Goal: Transaction & Acquisition: Purchase product/service

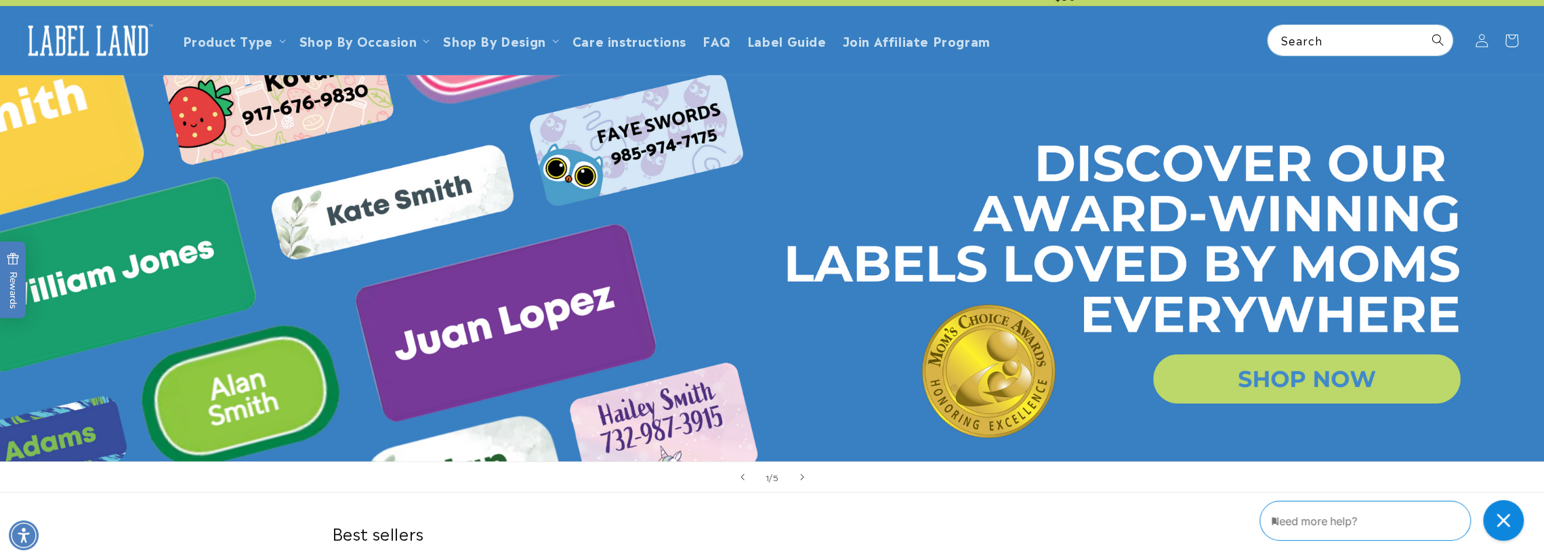
scroll to position [17, 0]
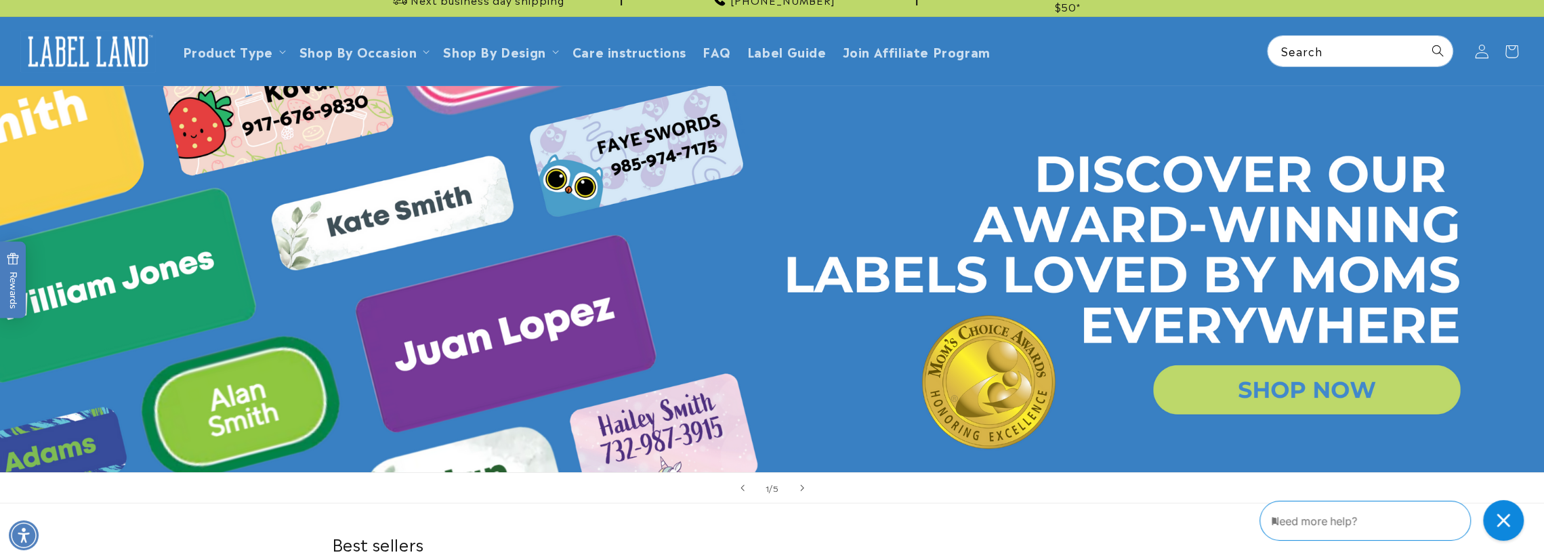
click at [1481, 49] on icon at bounding box center [1481, 51] width 14 height 14
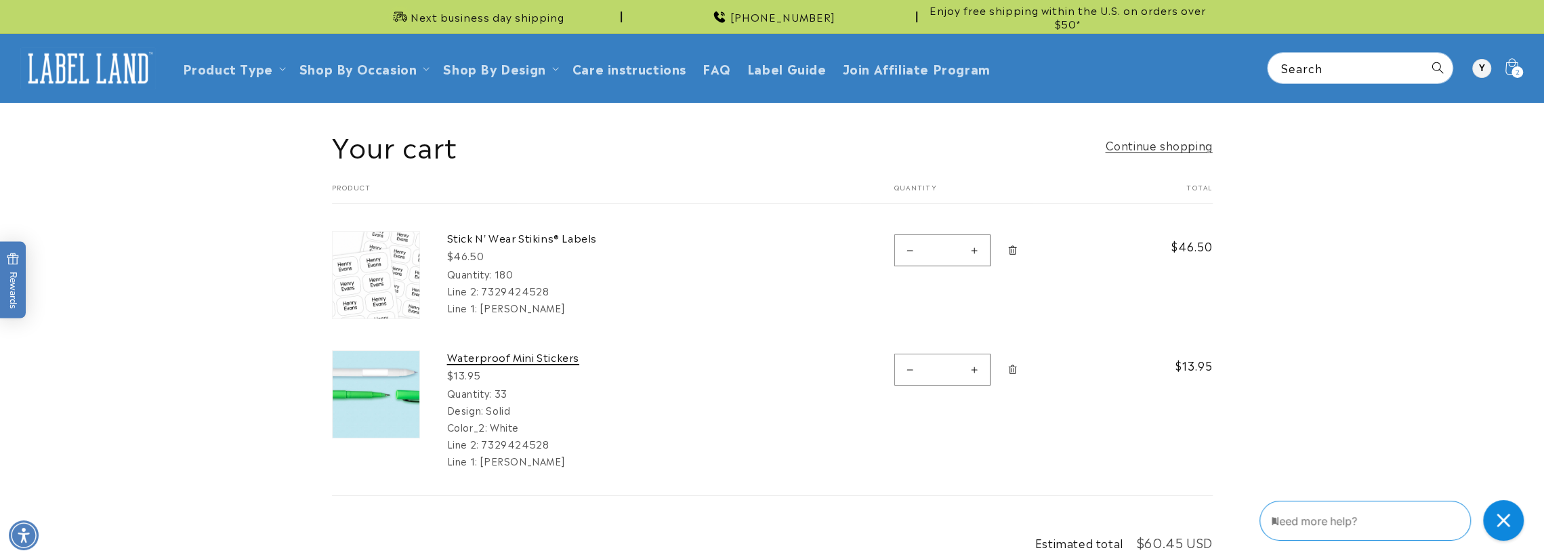
click at [470, 357] on link "Waterproof Mini Stickers" at bounding box center [548, 357] width 203 height 14
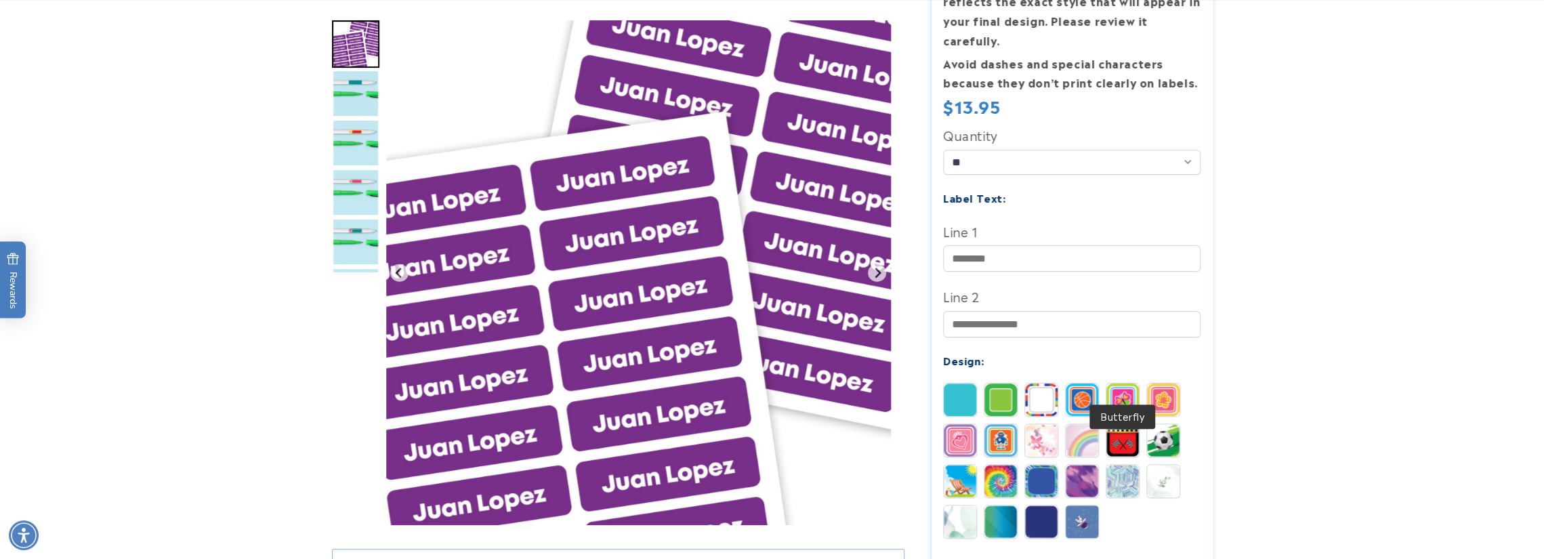
scroll to position [302, 0]
click at [1040, 383] on img at bounding box center [1041, 399] width 33 height 33
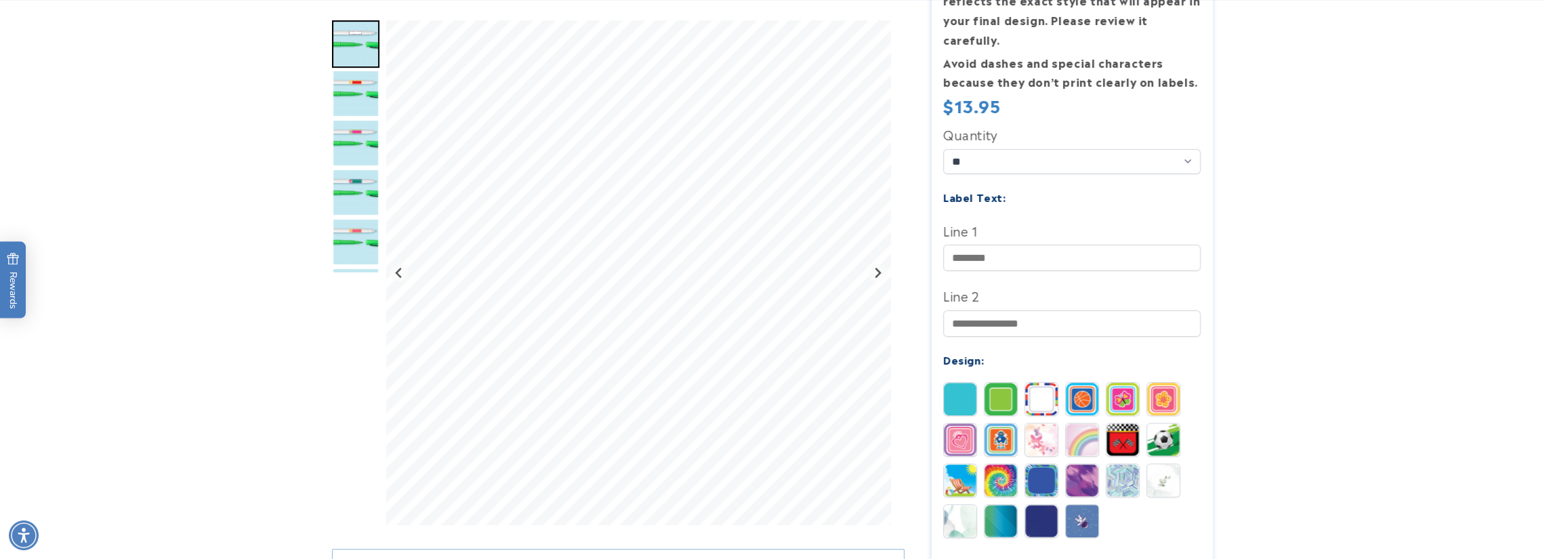
click at [1002, 383] on img at bounding box center [1000, 399] width 33 height 33
click at [958, 383] on img at bounding box center [959, 399] width 33 height 33
click at [354, 91] on img "Go to slide 3" at bounding box center [355, 93] width 47 height 47
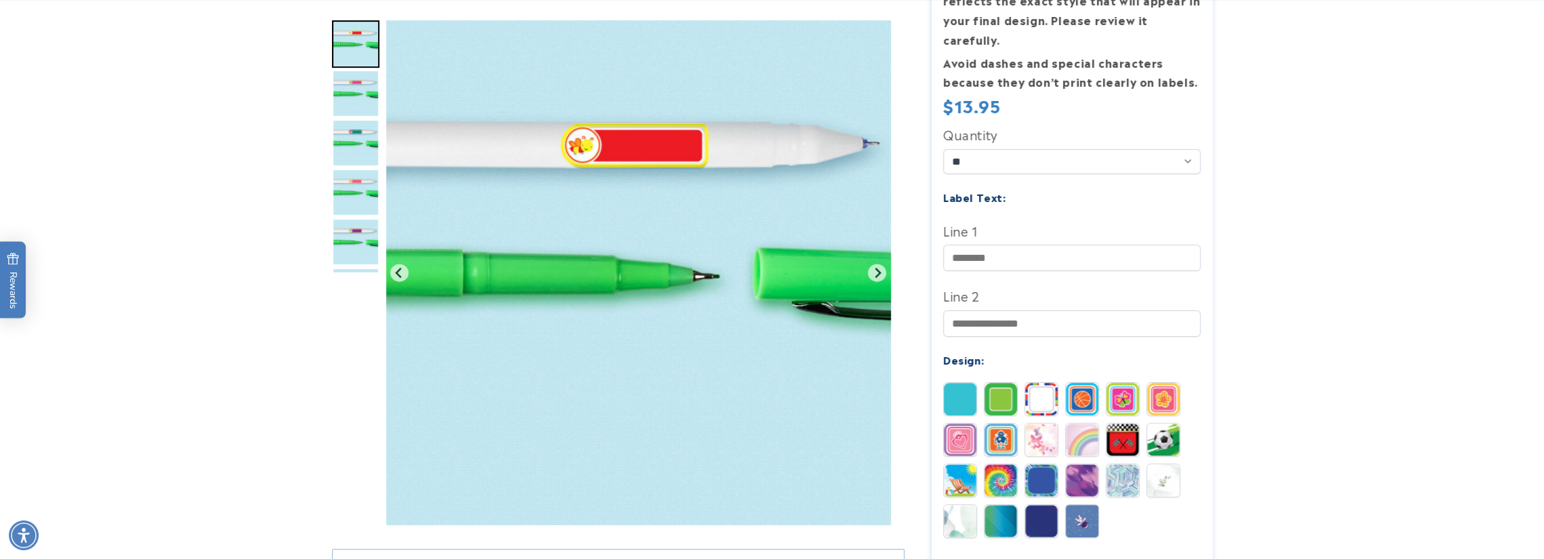
click at [351, 142] on img "Go to slide 5" at bounding box center [355, 142] width 47 height 47
click at [358, 43] on img "Go to slide 5" at bounding box center [355, 43] width 47 height 47
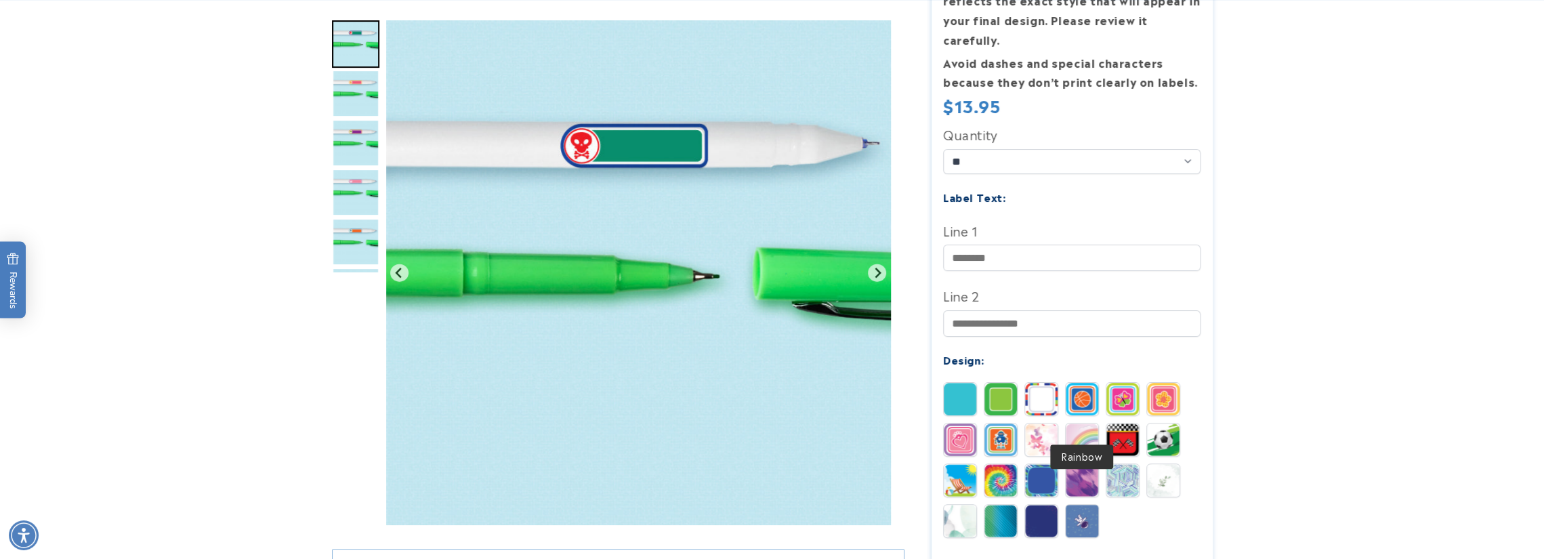
click at [1085, 423] on img at bounding box center [1081, 439] width 33 height 33
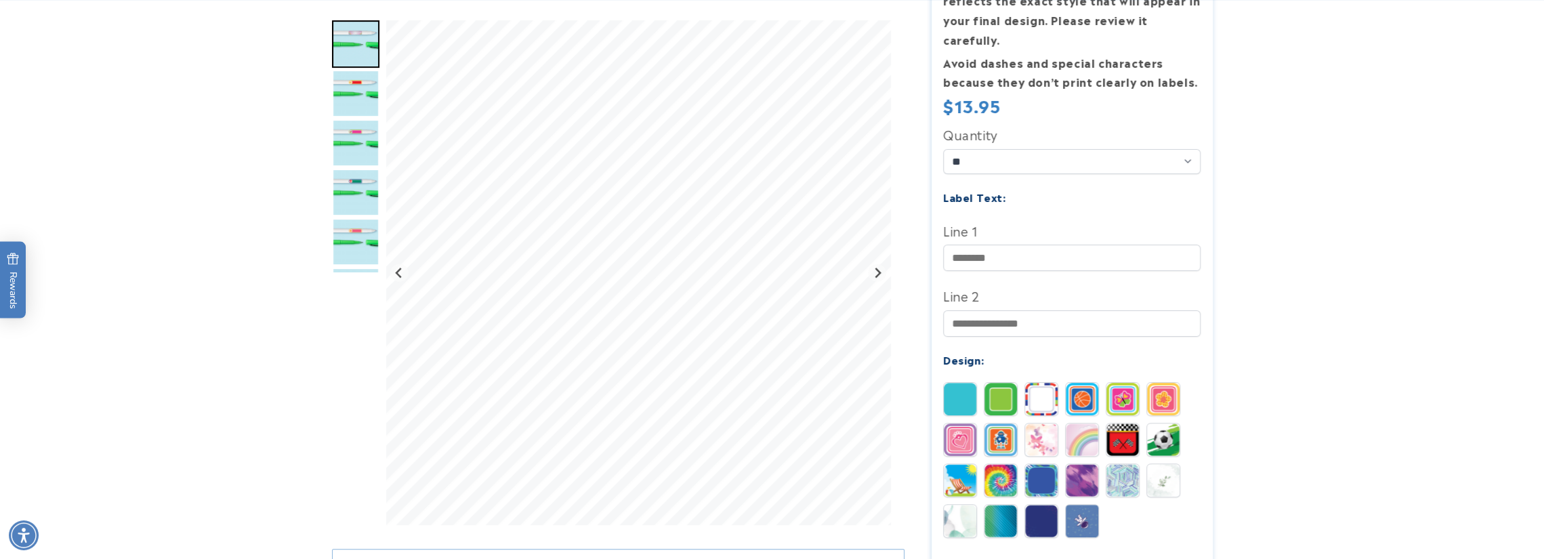
click at [1077, 505] on img at bounding box center [1081, 521] width 33 height 33
click at [1047, 505] on img at bounding box center [1041, 521] width 33 height 33
click at [1005, 505] on img at bounding box center [1000, 521] width 33 height 33
click at [1038, 383] on img at bounding box center [1041, 399] width 33 height 33
drag, startPoint x: 1215, startPoint y: 273, endPoint x: 1227, endPoint y: 448, distance: 175.2
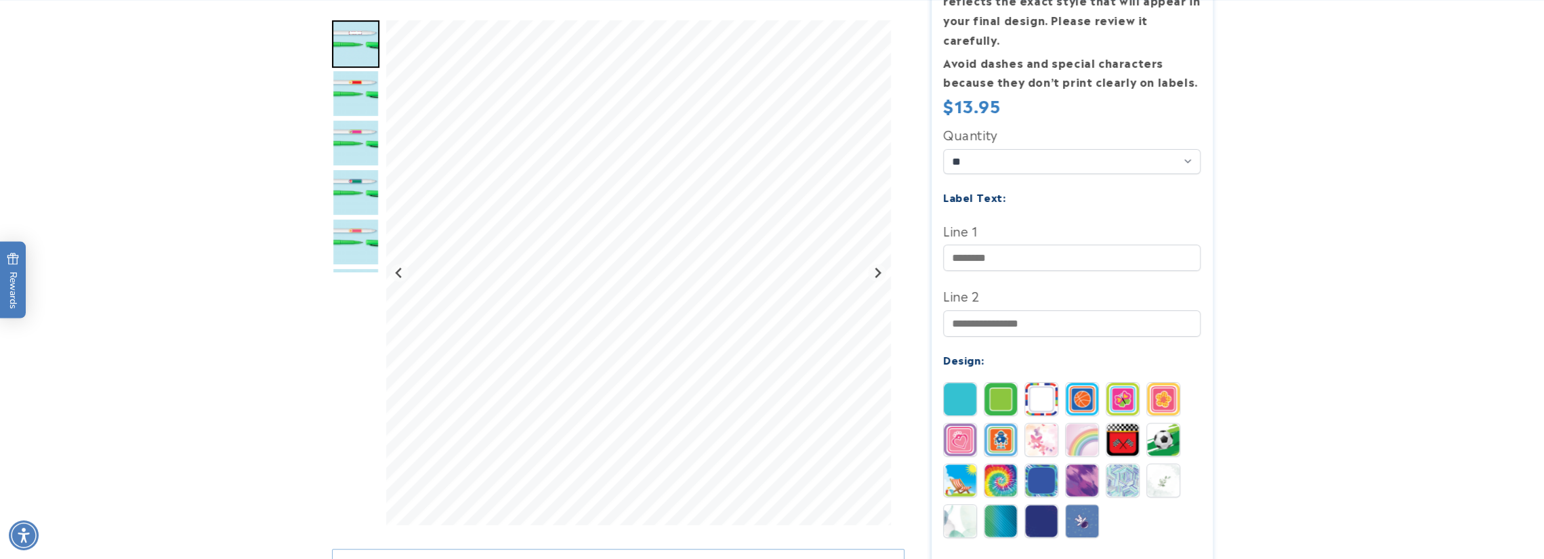
click at [1227, 448] on div at bounding box center [772, 376] width 948 height 1114
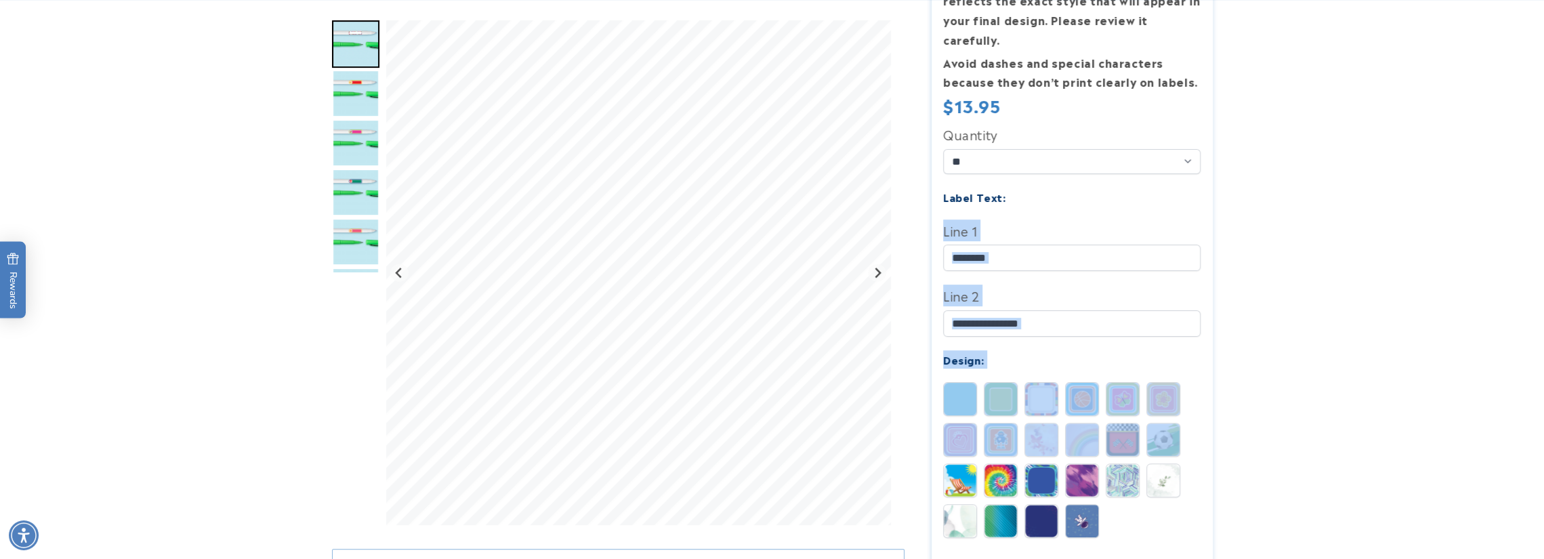
drag, startPoint x: 1279, startPoint y: 239, endPoint x: 1306, endPoint y: 465, distance: 227.8
click at [1306, 465] on product-info at bounding box center [772, 370] width 1544 height 1139
drag, startPoint x: 1357, startPoint y: 334, endPoint x: 1361, endPoint y: 414, distance: 80.0
click at [1361, 414] on product-info at bounding box center [772, 370] width 1544 height 1139
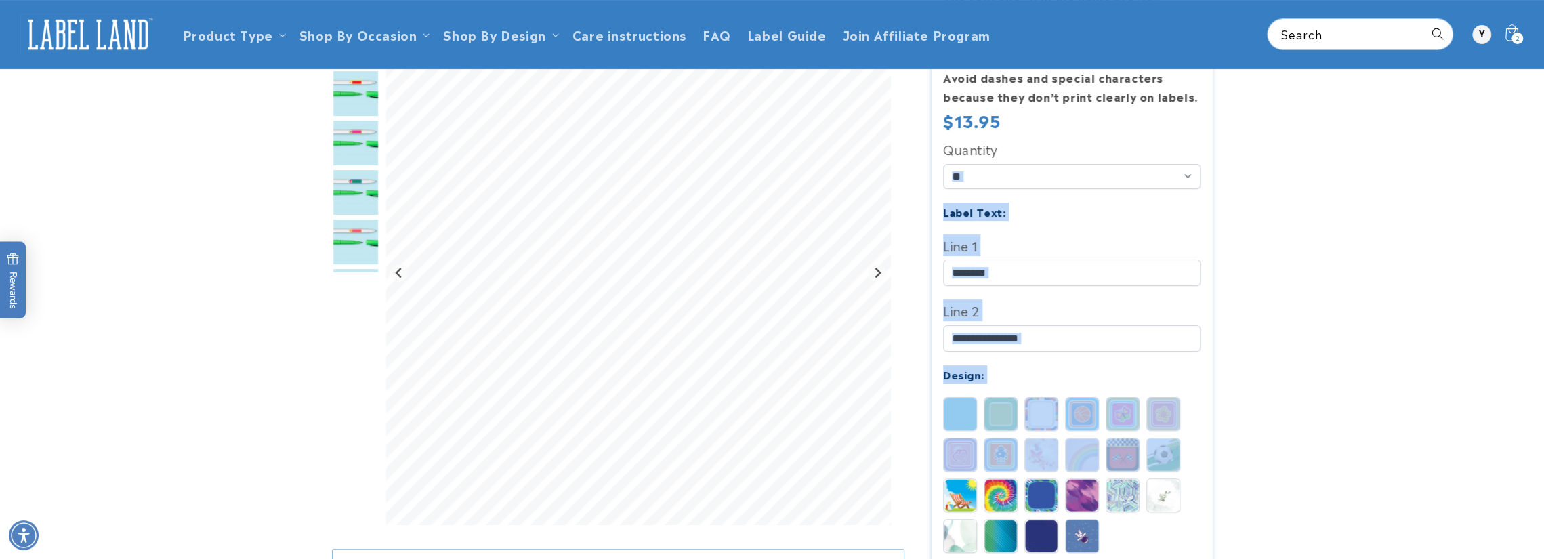
drag, startPoint x: 1376, startPoint y: 280, endPoint x: 1298, endPoint y: 249, distance: 83.9
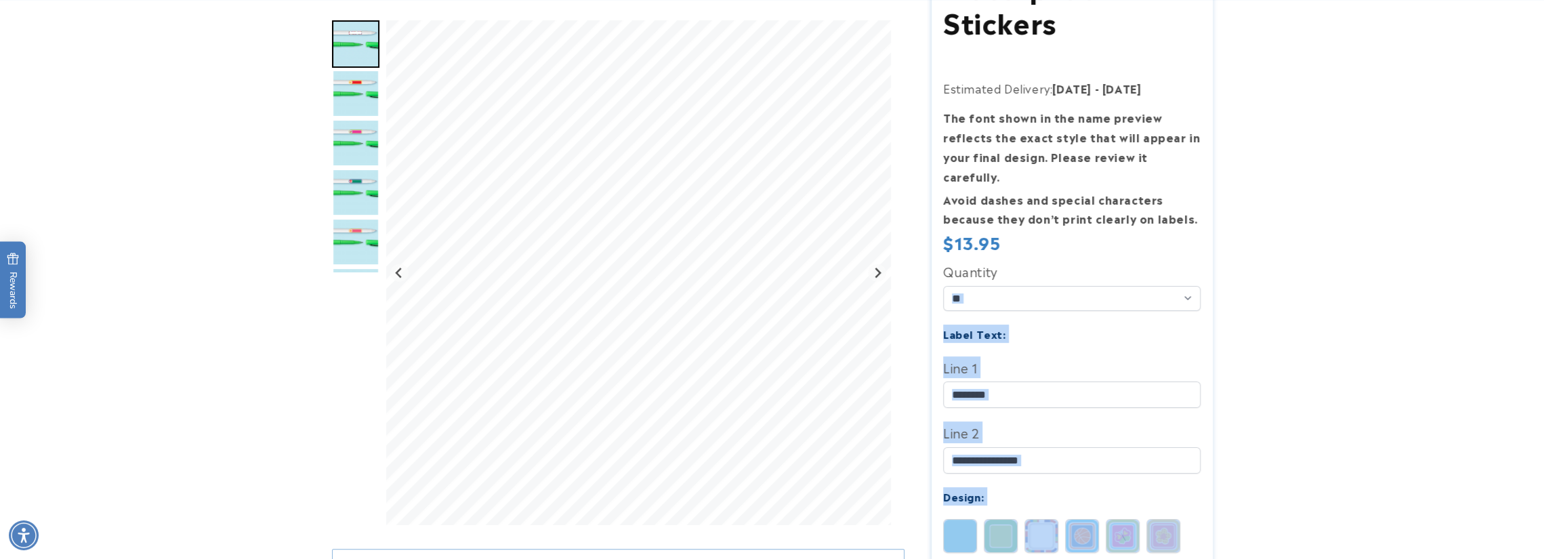
scroll to position [167, 0]
click at [1042, 380] on input "Line 1" at bounding box center [1071, 393] width 257 height 26
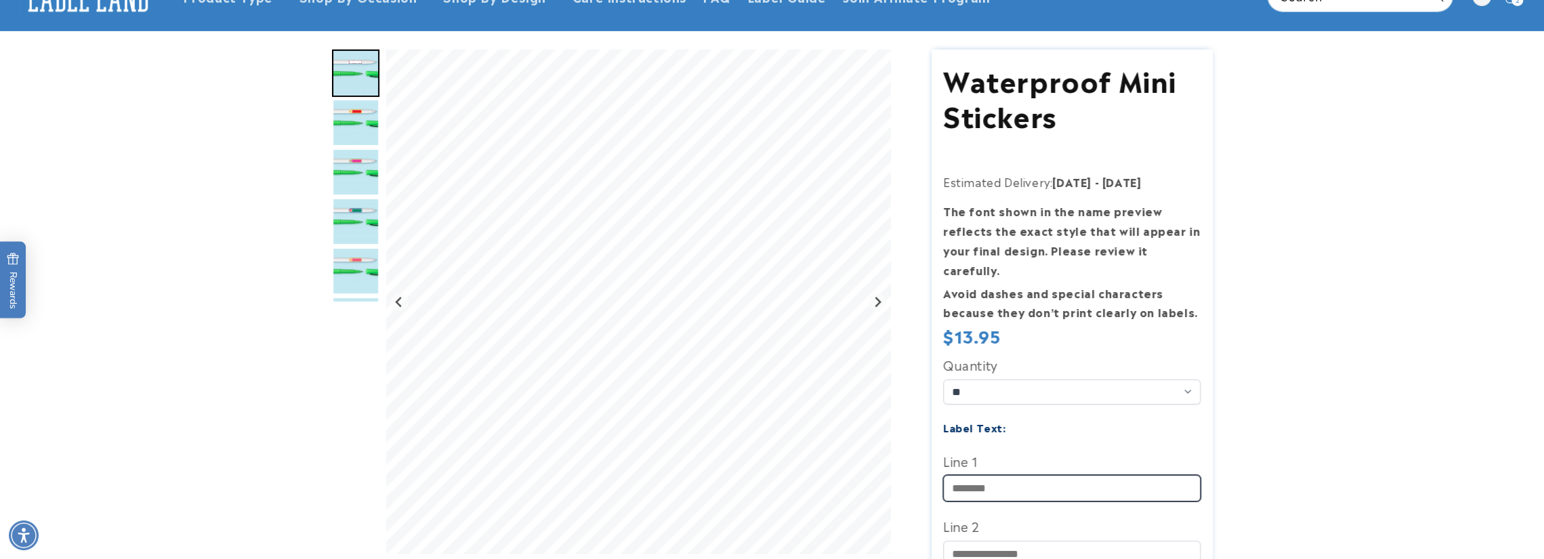
scroll to position [0, 0]
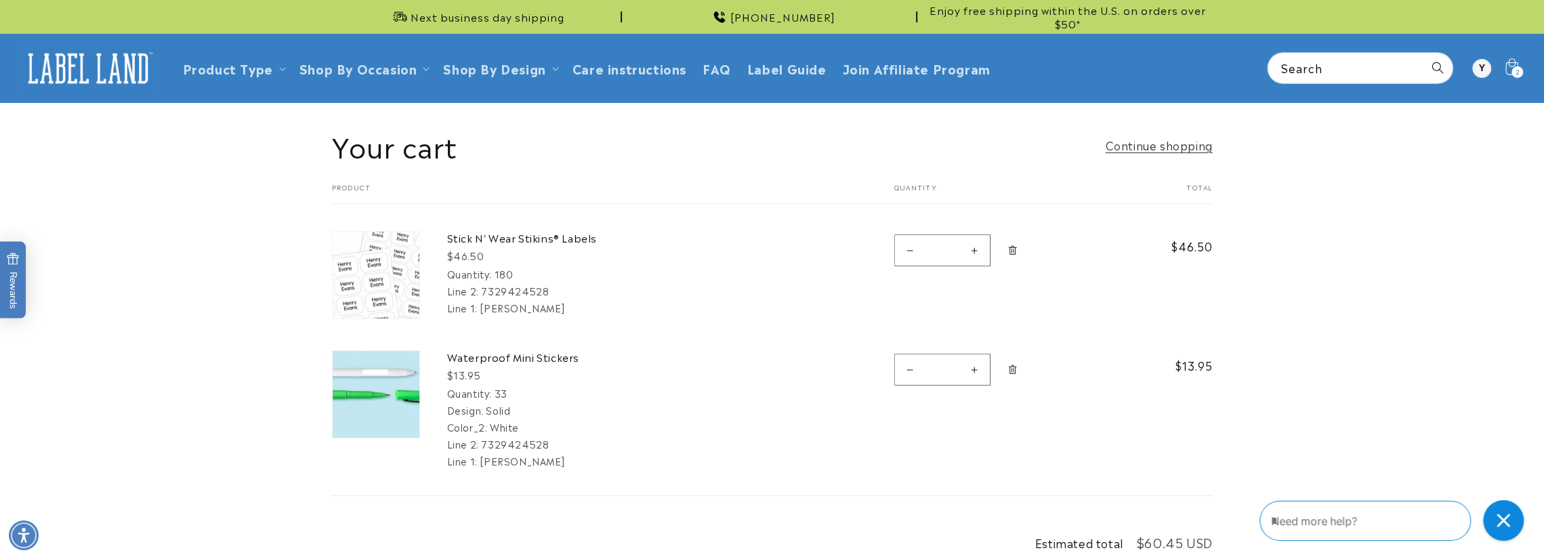
click at [966, 247] on button "Increase quantity for Stick N&#39; Wear Stikins® Labels" at bounding box center [974, 250] width 30 height 32
type input "*"
click at [977, 367] on button "Increase quantity for Waterproof Mini Stickers" at bounding box center [974, 370] width 30 height 32
type input "*"
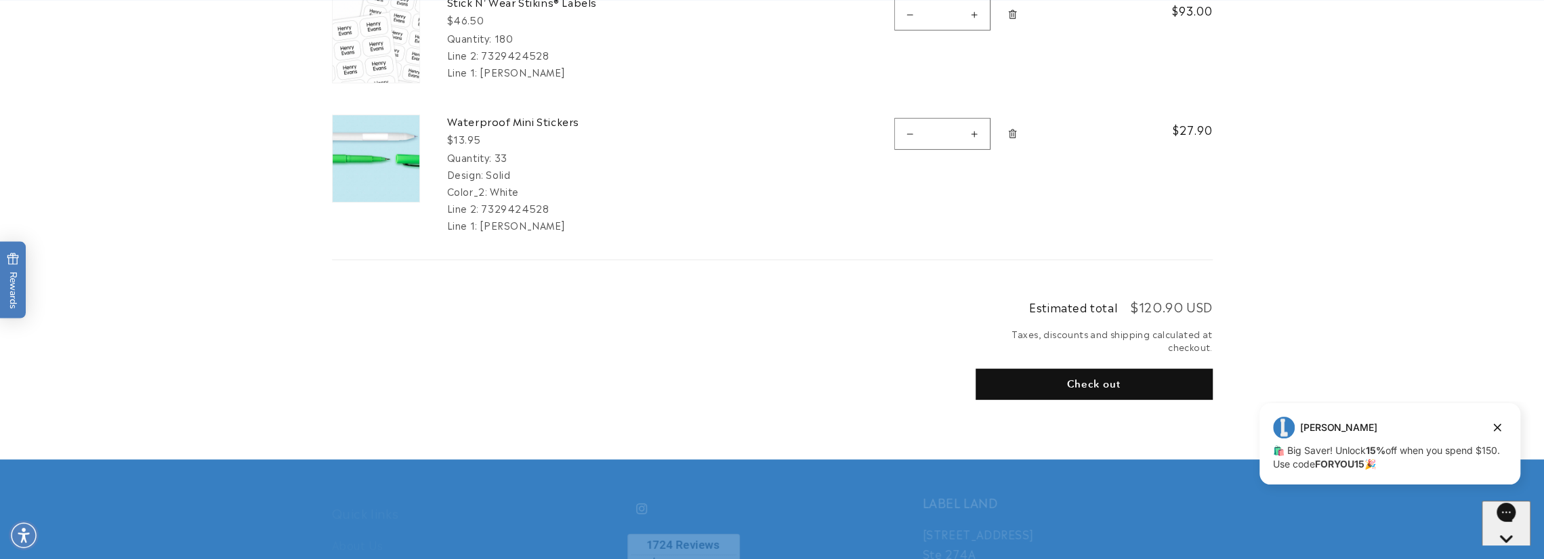
scroll to position [255, 0]
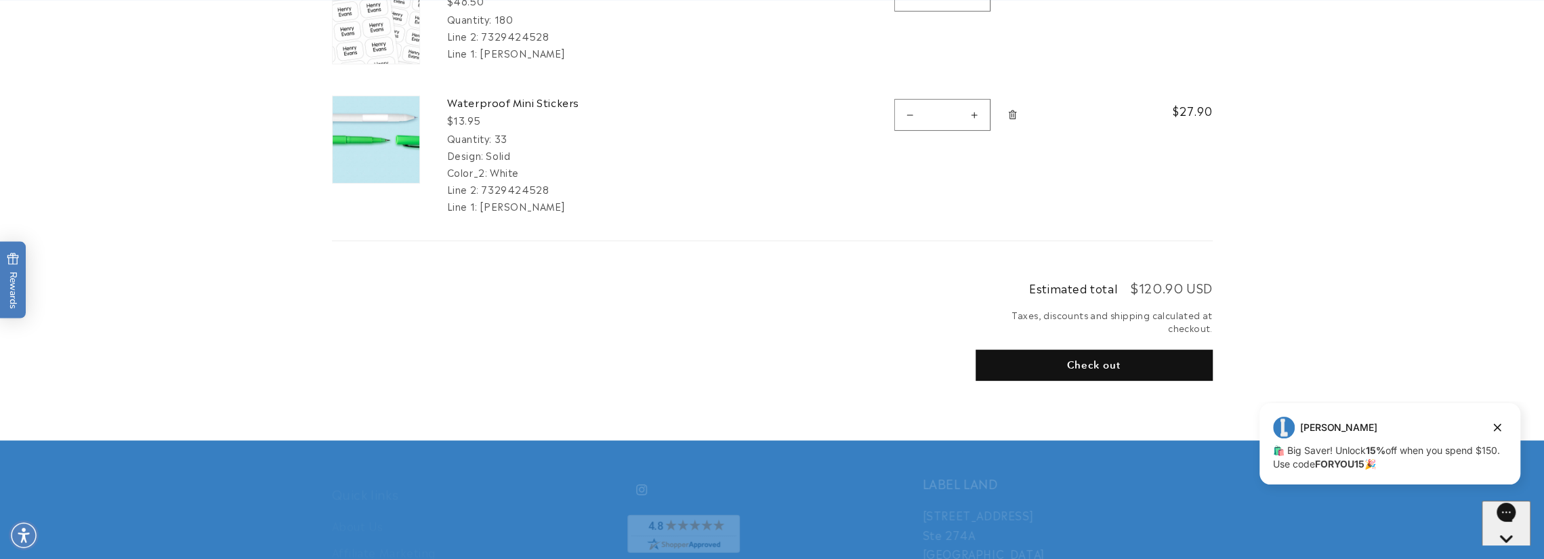
click at [979, 405] on shop-pay-wallet-button at bounding box center [976, 397] width 3 height 16
